Goal: Register for event/course

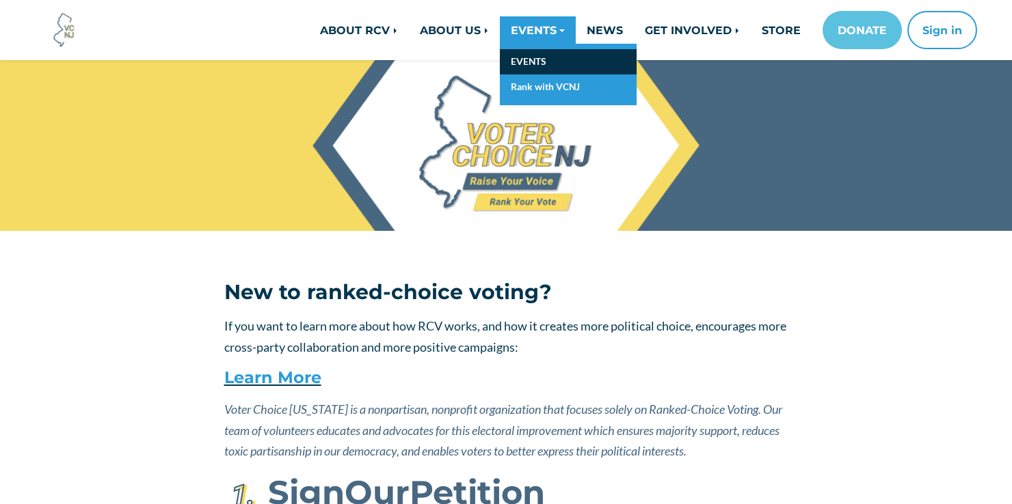
click at [547, 59] on link "EVENTS" at bounding box center [568, 61] width 137 height 25
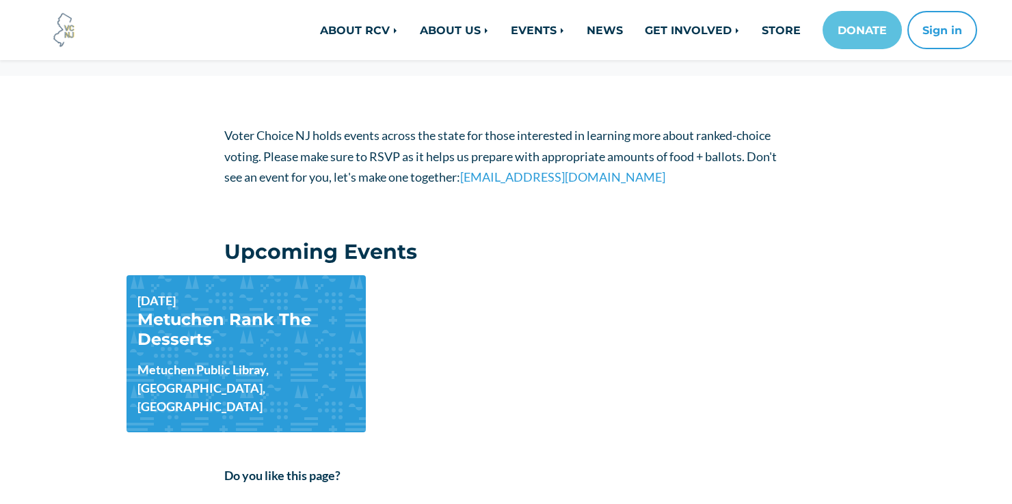
scroll to position [231, 0]
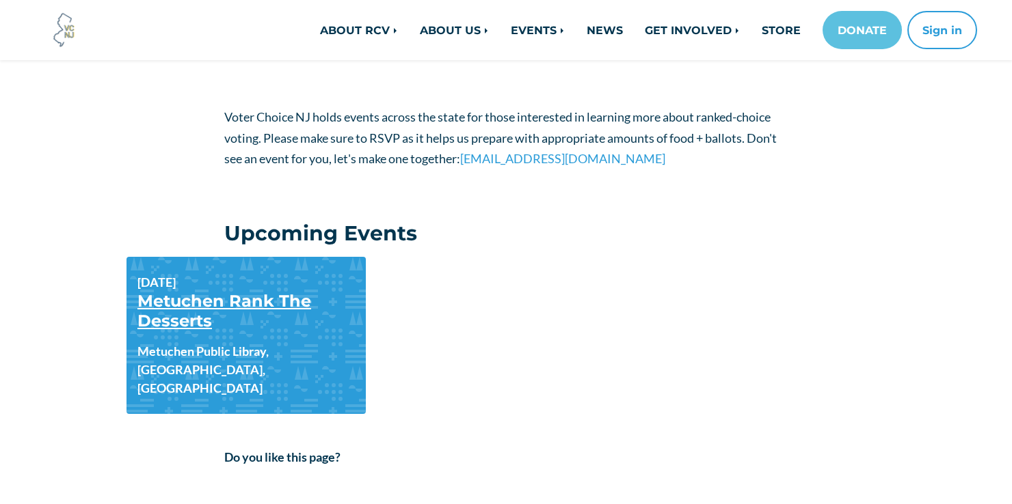
click at [208, 295] on link "Metuchen Rank The Desserts" at bounding box center [224, 311] width 174 height 40
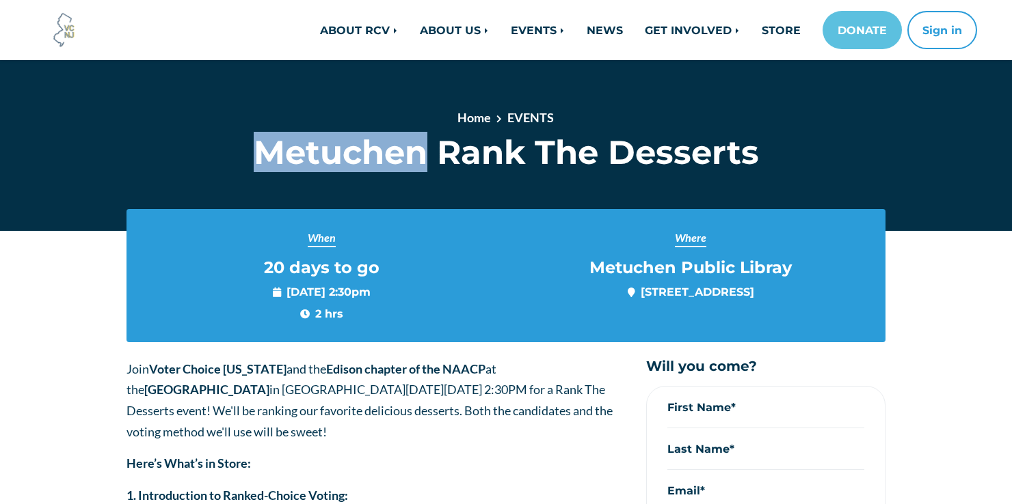
drag, startPoint x: 258, startPoint y: 148, endPoint x: 419, endPoint y: 148, distance: 161.3
click at [419, 148] on h1 "Metuchen Rank The Desserts" at bounding box center [506, 153] width 564 height 40
copy h1 "Metuchen"
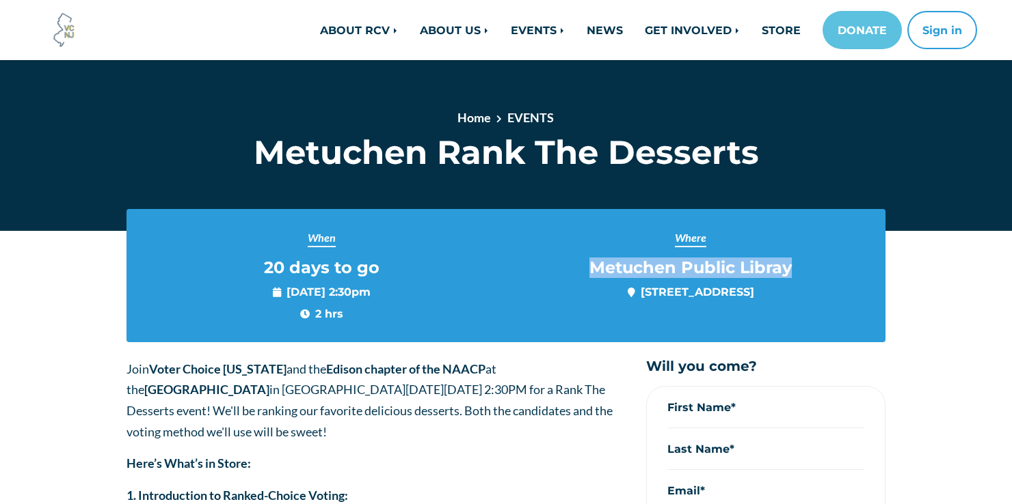
drag, startPoint x: 582, startPoint y: 271, endPoint x: 800, endPoint y: 265, distance: 218.8
click at [800, 265] on div "Where Metuchen Public Libray [STREET_ADDRESS]" at bounding box center [690, 265] width 349 height 70
copy span "Metuchen Public Libray"
drag, startPoint x: 536, startPoint y: 290, endPoint x: 645, endPoint y: 296, distance: 109.5
click at [645, 296] on span "[STREET_ADDRESS]" at bounding box center [690, 292] width 126 height 16
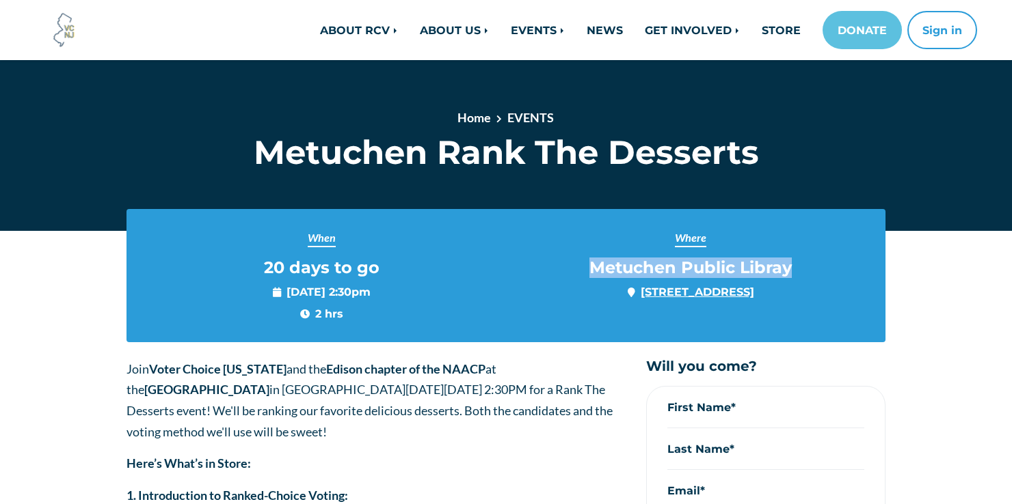
copy link "[STREET_ADDRESS]"
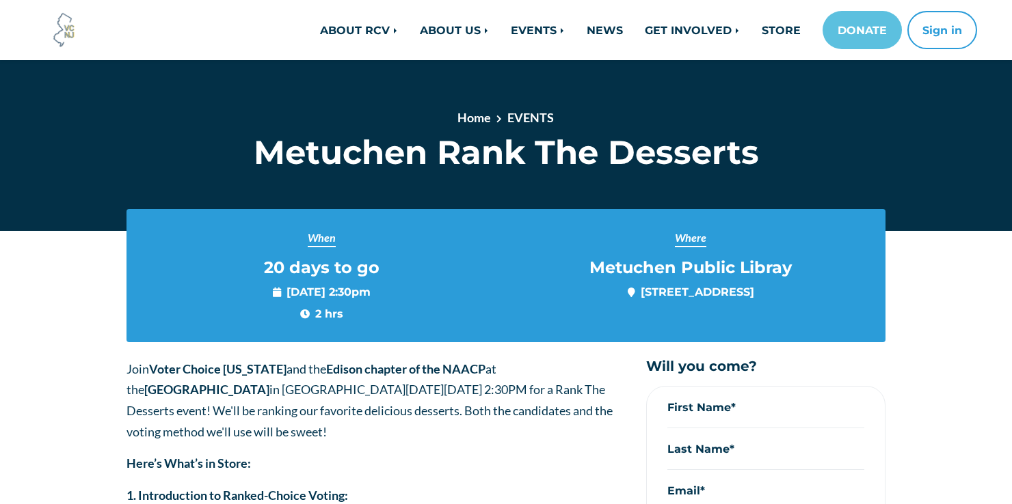
click at [656, 308] on div "Where Metuchen Public Libray [STREET_ADDRESS]" at bounding box center [690, 276] width 369 height 92
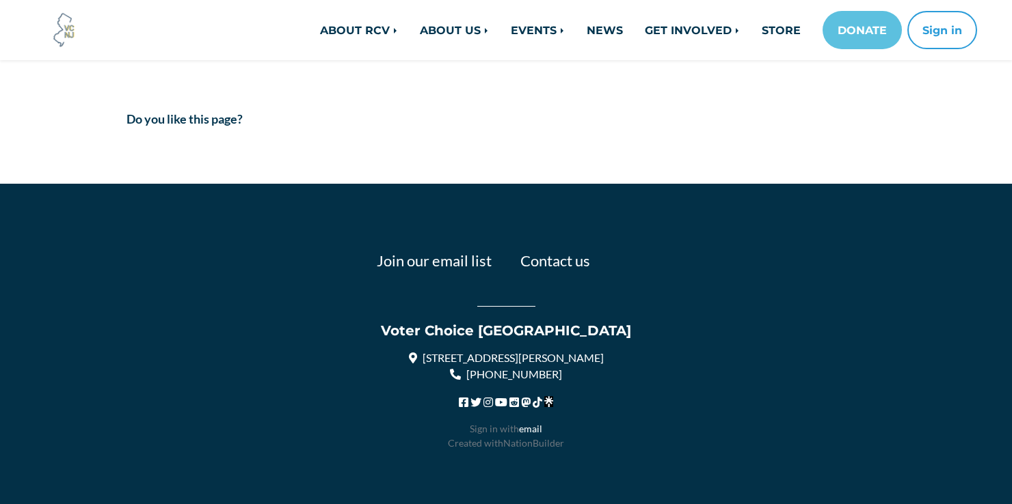
scroll to position [919, 0]
